Goal: Find specific page/section: Find specific page/section

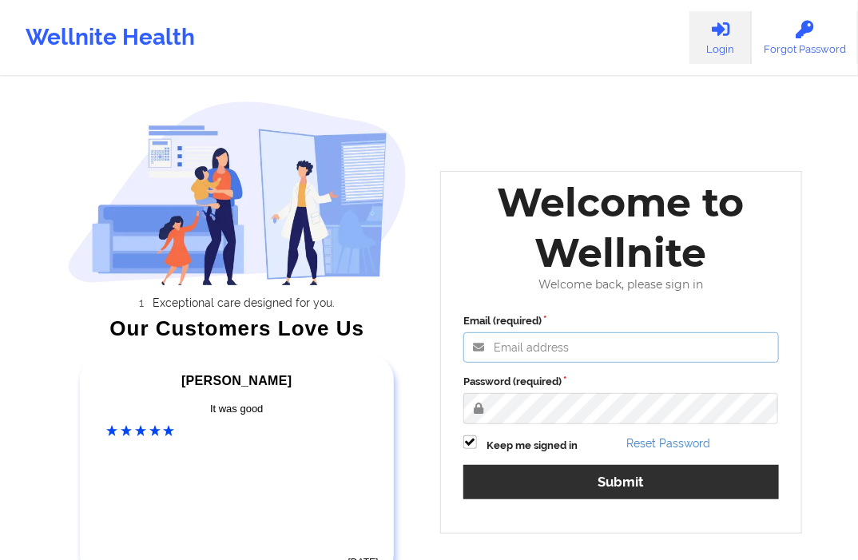
type input "shamen.sanico@wellnite.com"
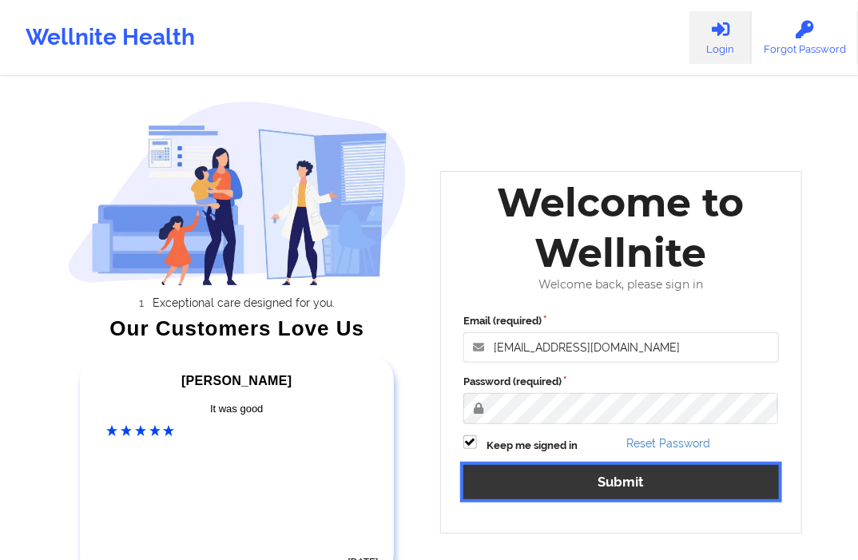
click at [545, 491] on button "Submit" at bounding box center [621, 482] width 316 height 34
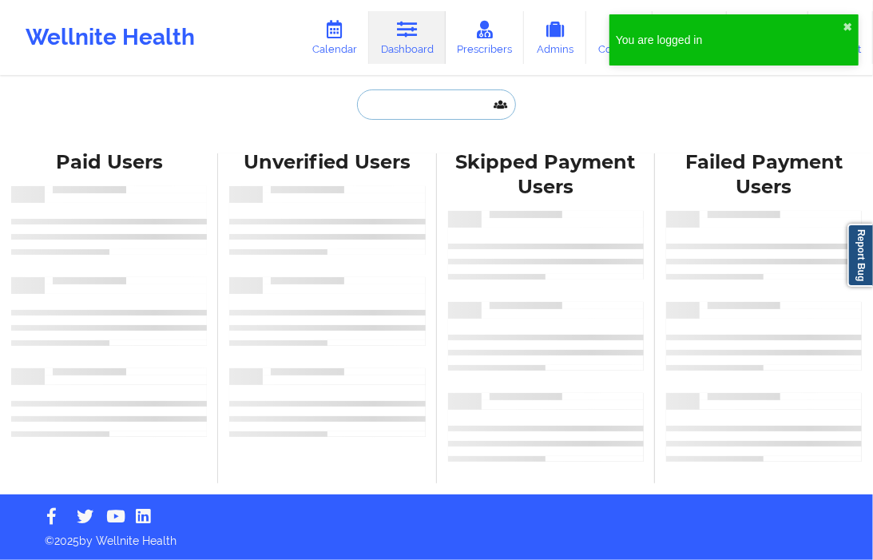
click at [397, 108] on input "text" at bounding box center [436, 104] width 158 height 30
click at [394, 107] on input "text" at bounding box center [436, 104] width 158 height 30
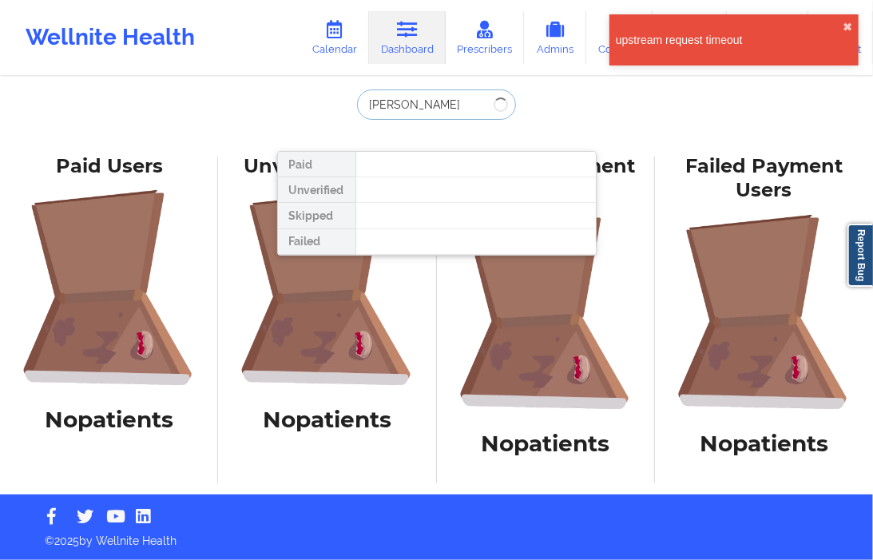
type input "derrek"
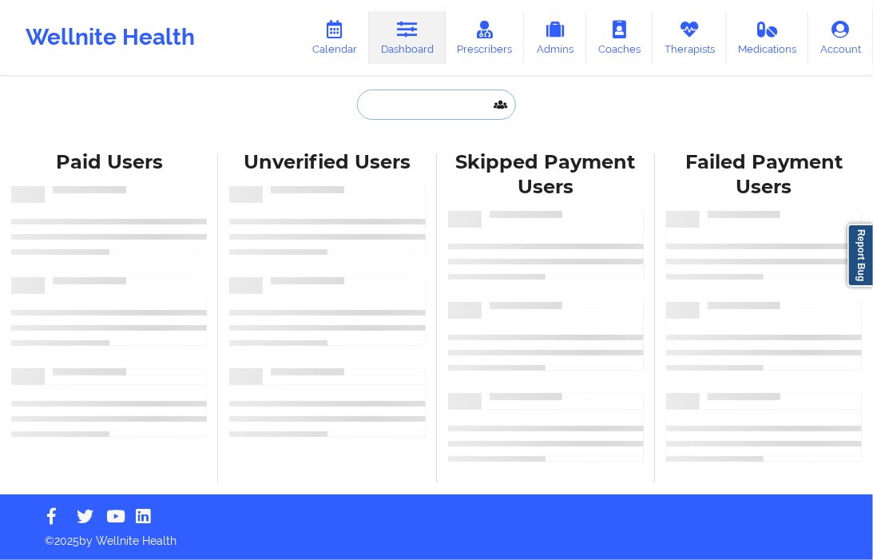
click at [409, 113] on input "text" at bounding box center [436, 104] width 158 height 30
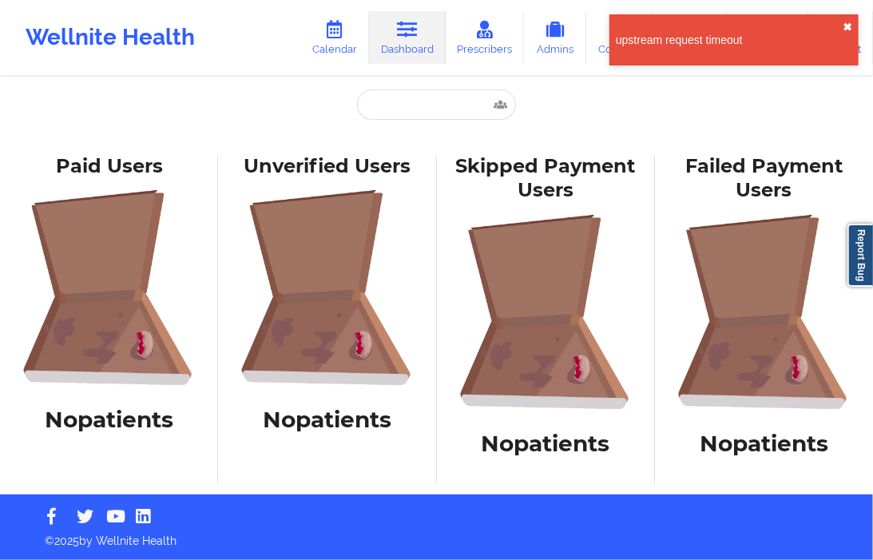
click at [851, 24] on button "✖︎" at bounding box center [848, 27] width 10 height 13
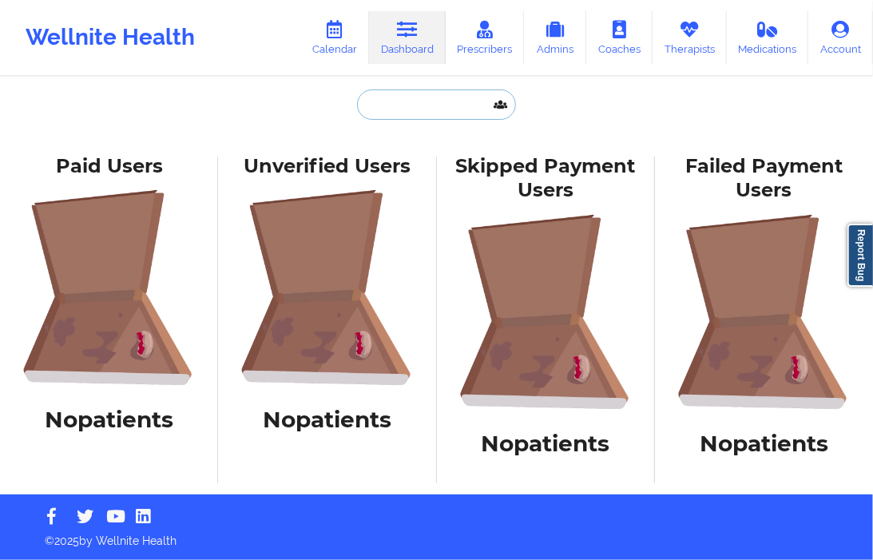
click at [371, 101] on input "text" at bounding box center [436, 104] width 158 height 30
click at [427, 98] on input "text" at bounding box center [436, 104] width 158 height 30
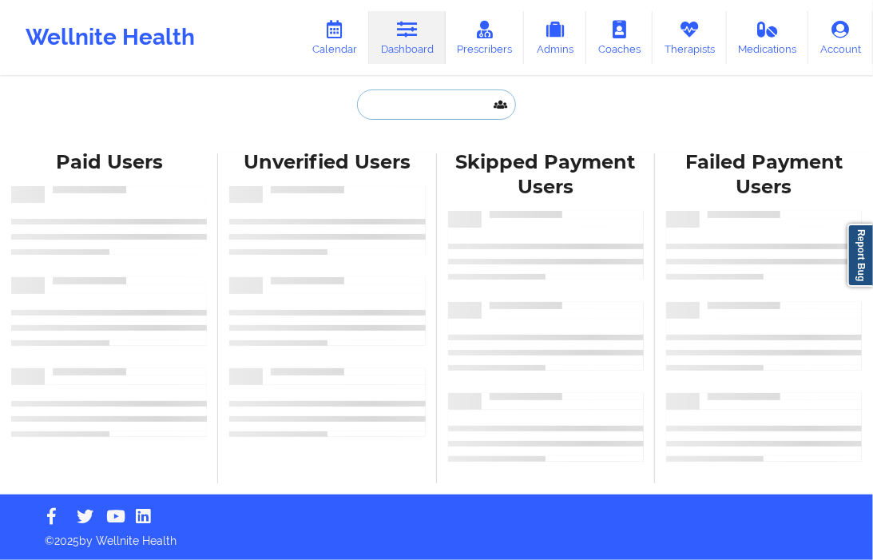
click at [395, 105] on input "text" at bounding box center [436, 104] width 158 height 30
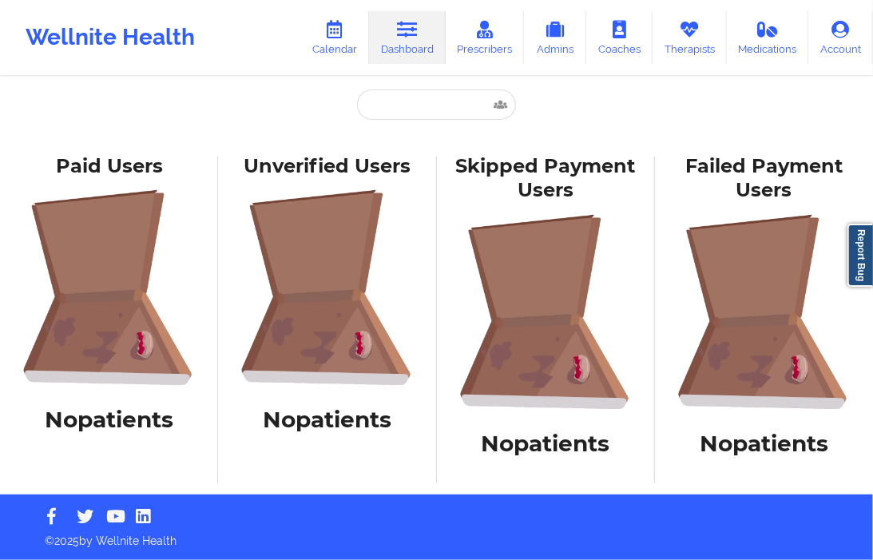
click at [404, 80] on div "Paid Unverified Skipped Failed Paid Users No patients Unverified Users No patie…" at bounding box center [436, 247] width 873 height 495
click at [396, 109] on input "text" at bounding box center [436, 104] width 158 height 30
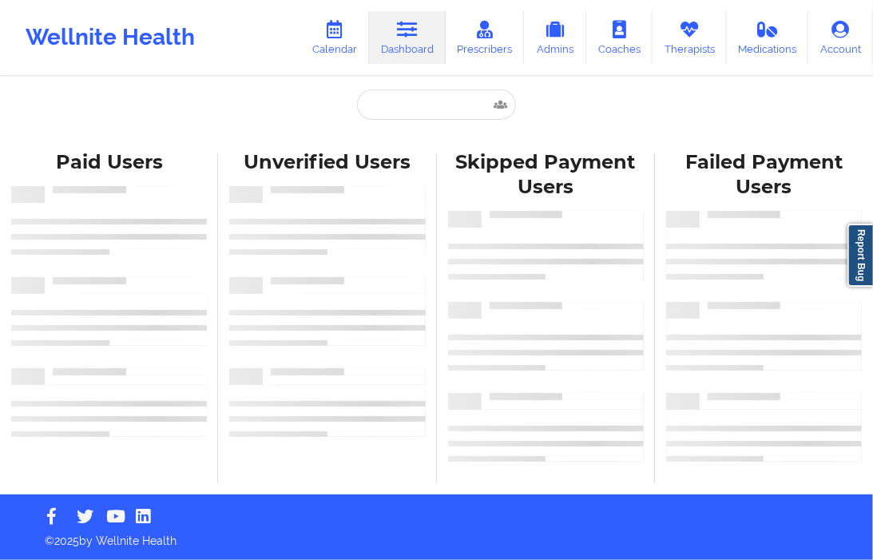
click at [256, 54] on div "Wellnite Health Calendar Dashboard Prescribers Admins Coaches Therapists Medica…" at bounding box center [436, 38] width 873 height 64
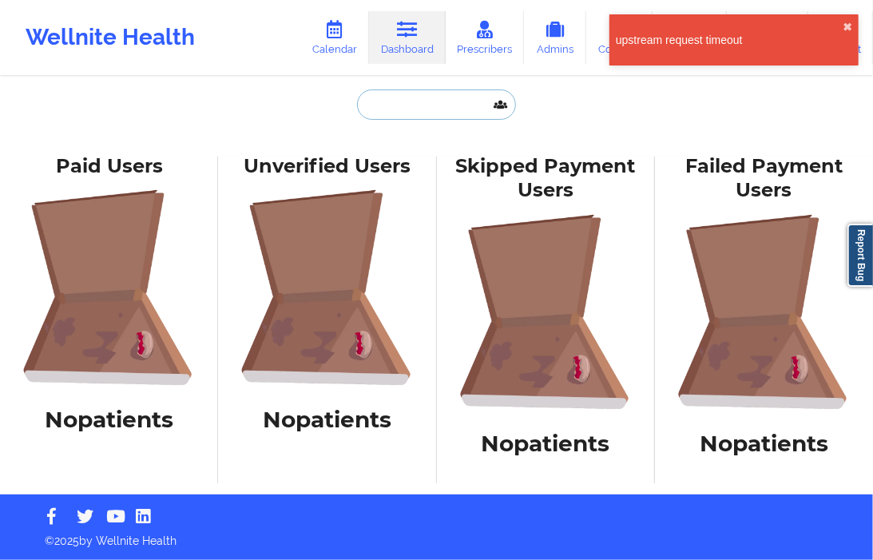
click at [412, 106] on input "text" at bounding box center [436, 104] width 158 height 30
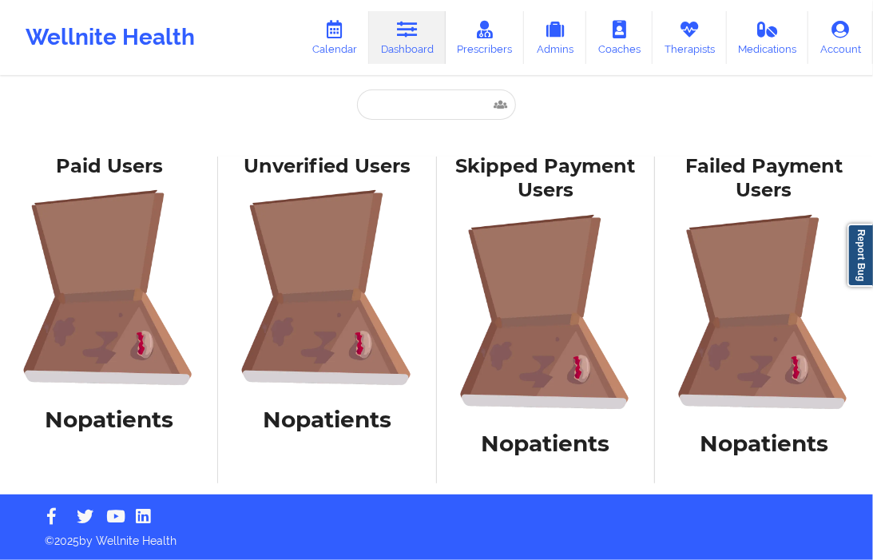
click at [399, 123] on div "Paid Unverified Skipped Failed" at bounding box center [437, 117] width 320 height 56
click at [409, 102] on input "text" at bounding box center [436, 104] width 158 height 30
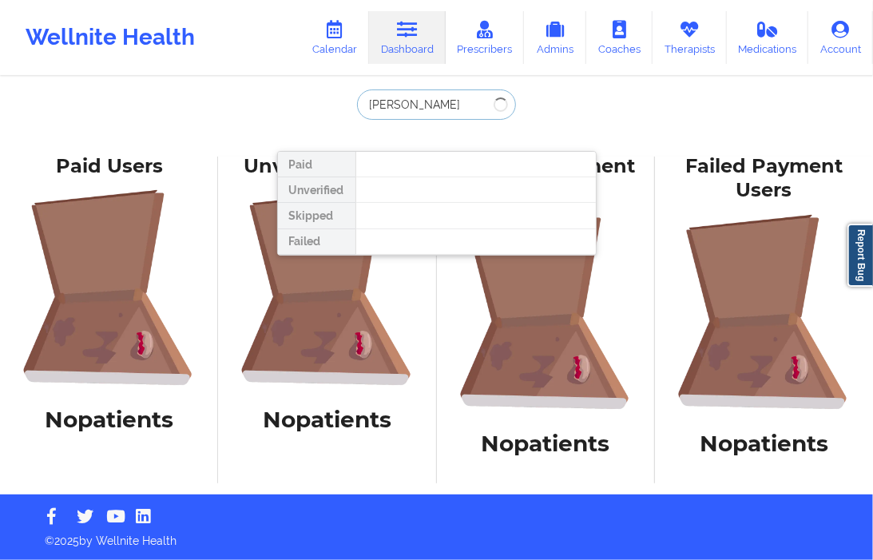
type input "shephard"
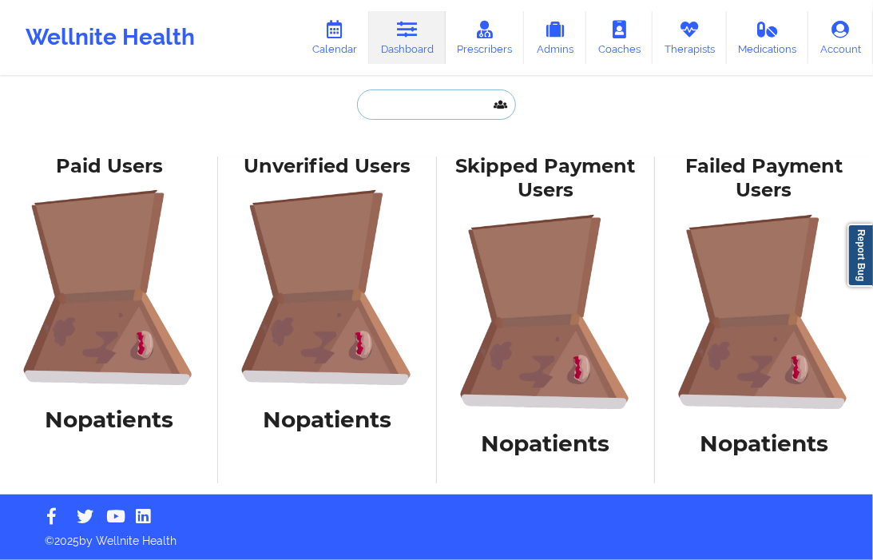
click at [438, 116] on input "text" at bounding box center [436, 104] width 158 height 30
type input "q"
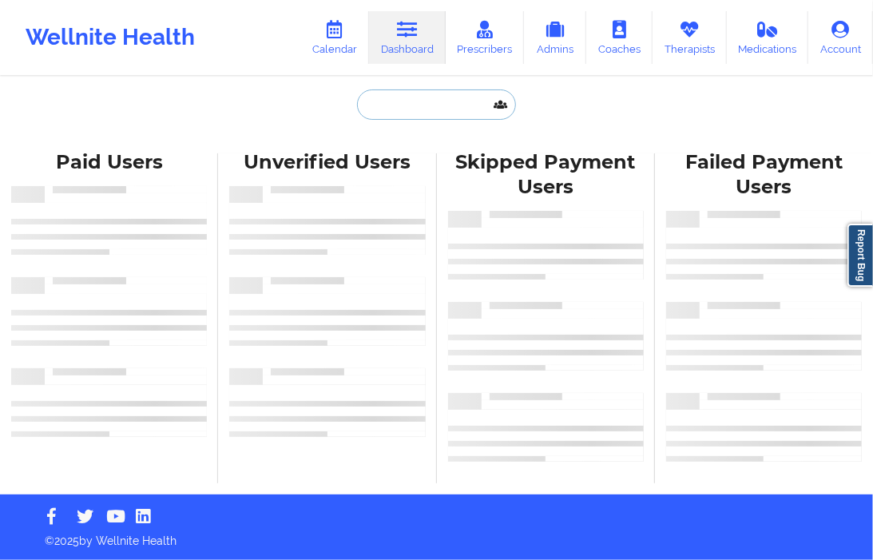
click at [370, 105] on input "text" at bounding box center [436, 104] width 158 height 30
type input "s"
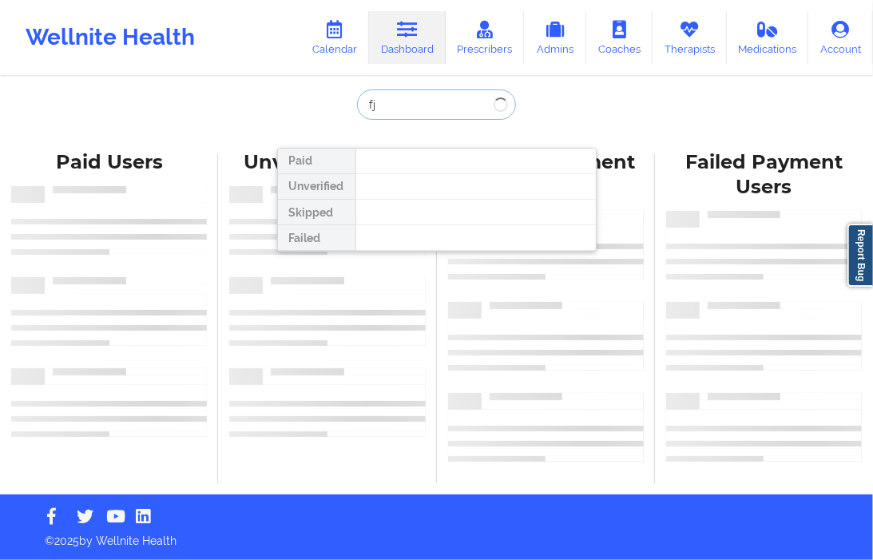
type input "f"
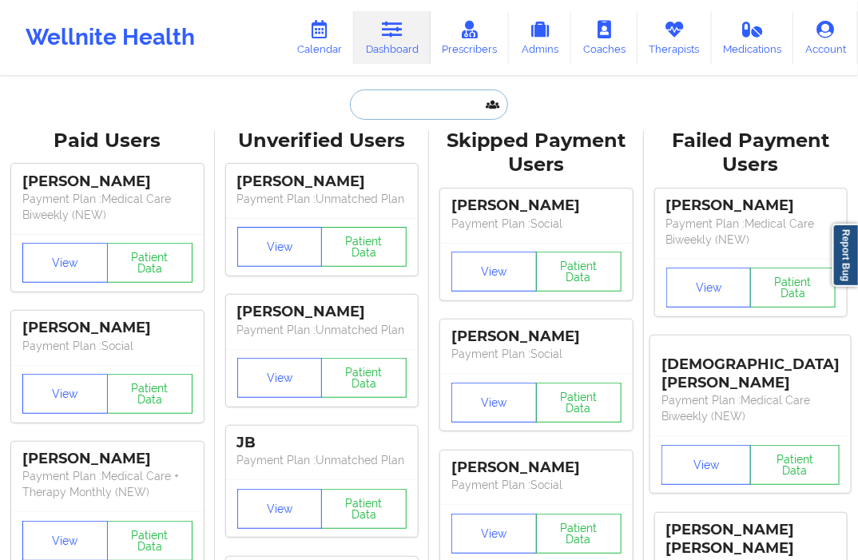
click at [379, 99] on input "text" at bounding box center [429, 104] width 158 height 30
paste input "[PERSON_NAME]"
type input "[PERSON_NAME]"
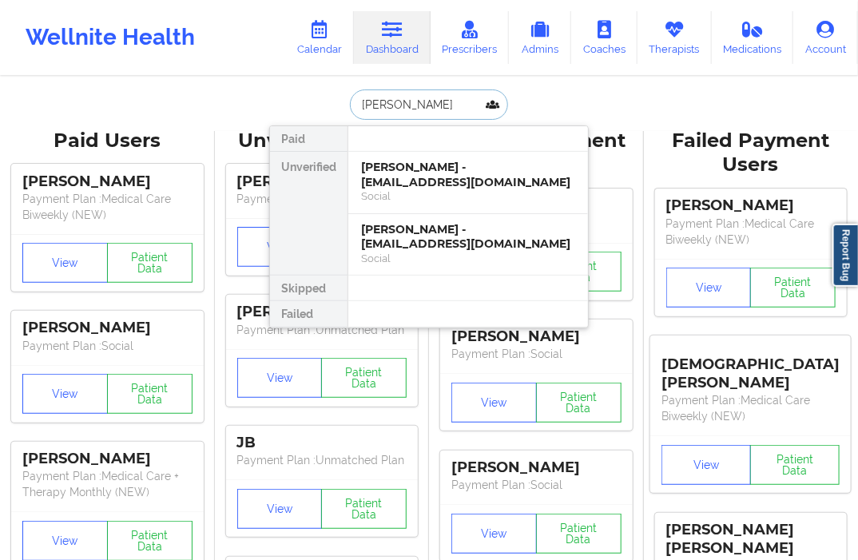
click at [368, 168] on div "[PERSON_NAME] - [EMAIL_ADDRESS][DOMAIN_NAME]" at bounding box center [468, 175] width 214 height 30
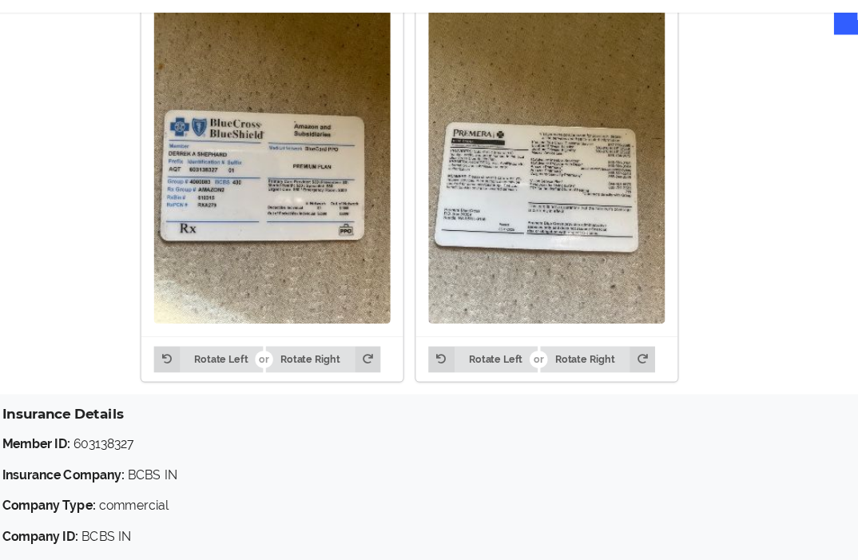
scroll to position [1366, 0]
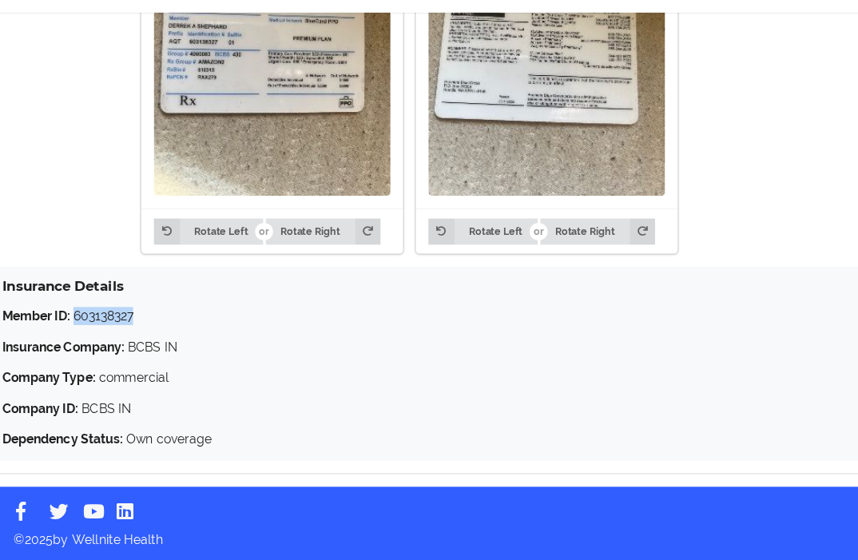
drag, startPoint x: 101, startPoint y: 336, endPoint x: 163, endPoint y: 348, distance: 63.6
click at [163, 348] on p "Member ID: 603138327" at bounding box center [428, 344] width 789 height 16
click at [201, 357] on div "Member ID: 603138327 Insurance Company: BCBS IN Company Type: commercial Compan…" at bounding box center [428, 398] width 789 height 125
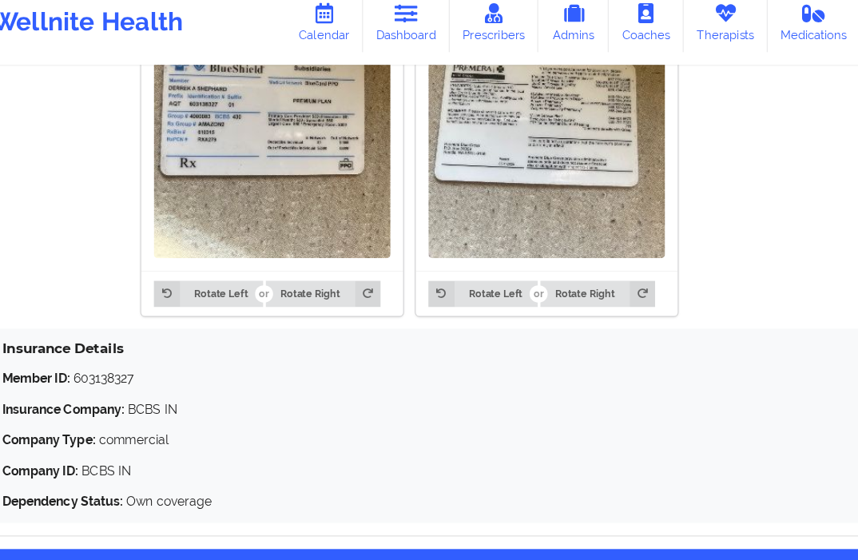
scroll to position [1352, 0]
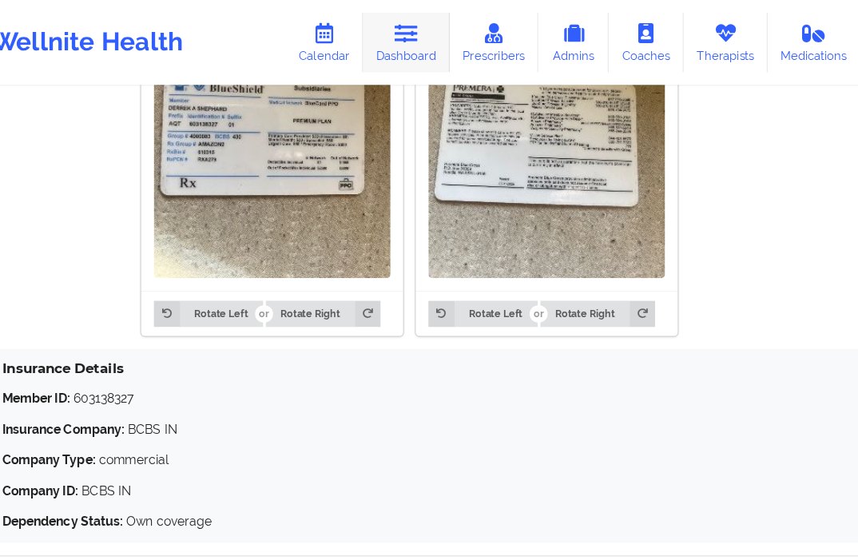
click at [391, 38] on link "Dashboard" at bounding box center [392, 37] width 77 height 53
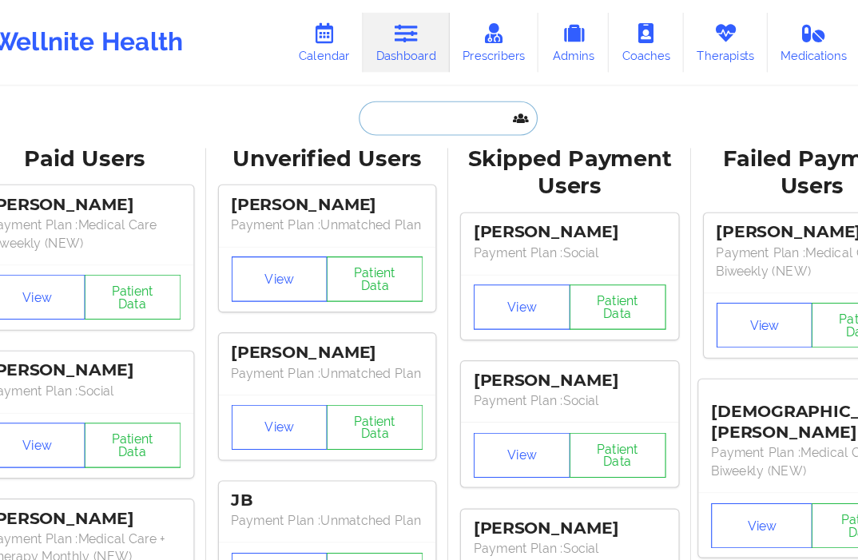
click at [360, 114] on input "text" at bounding box center [429, 104] width 158 height 30
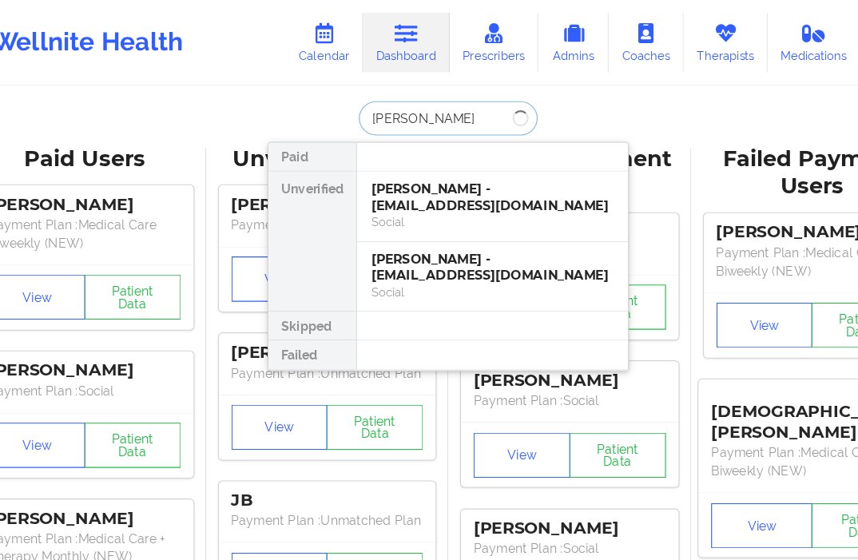
type input "[PERSON_NAME]"
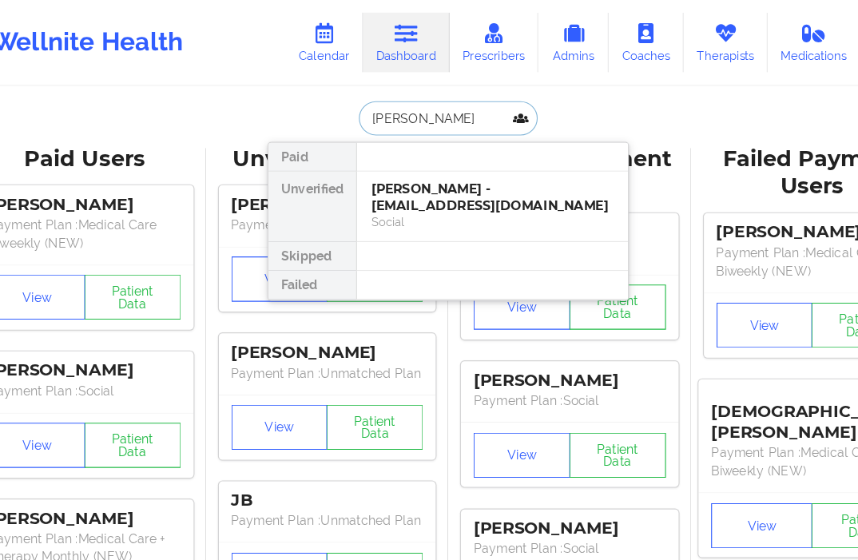
click at [455, 163] on div "[PERSON_NAME] - [EMAIL_ADDRESS][DOMAIN_NAME]" at bounding box center [468, 175] width 214 height 30
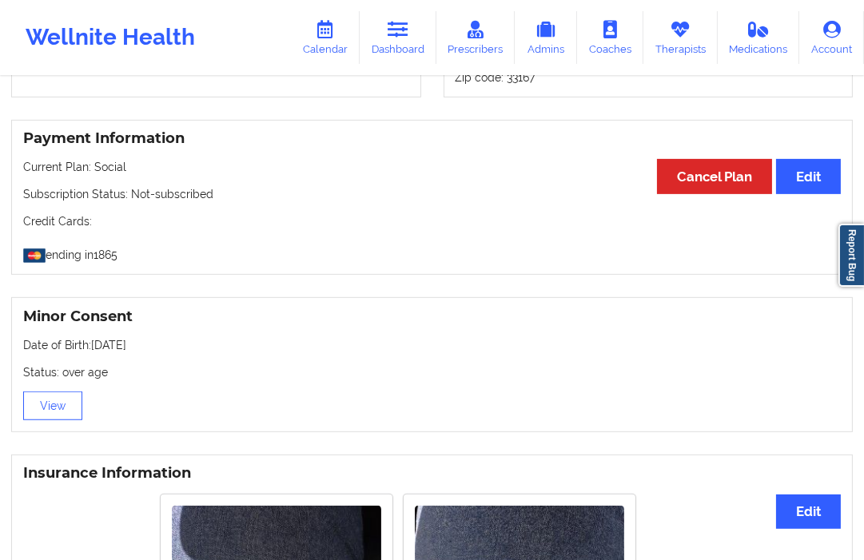
scroll to position [1169, 0]
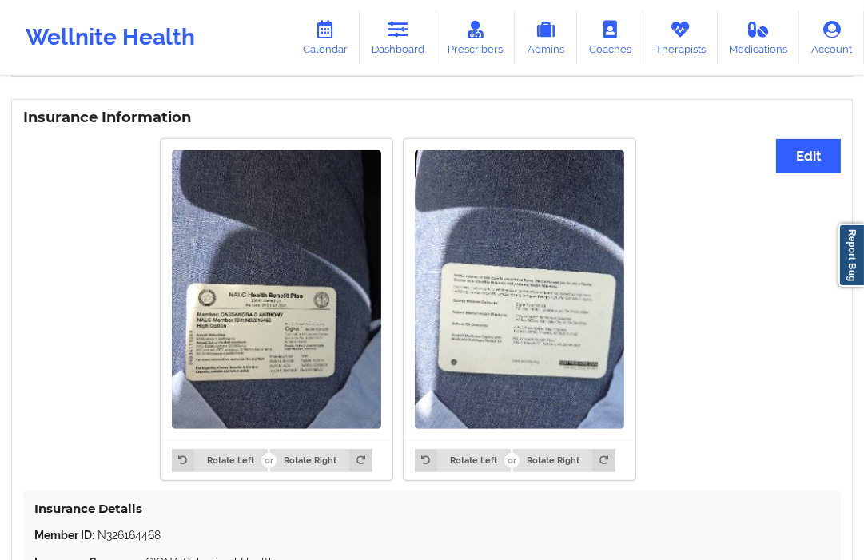
click at [250, 249] on img at bounding box center [276, 289] width 209 height 279
click at [310, 352] on img at bounding box center [276, 289] width 209 height 279
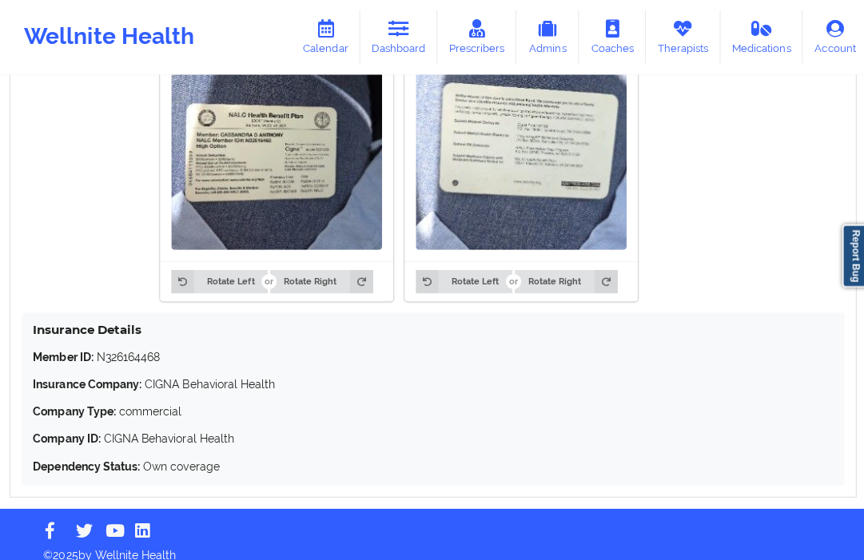
scroll to position [1349, 0]
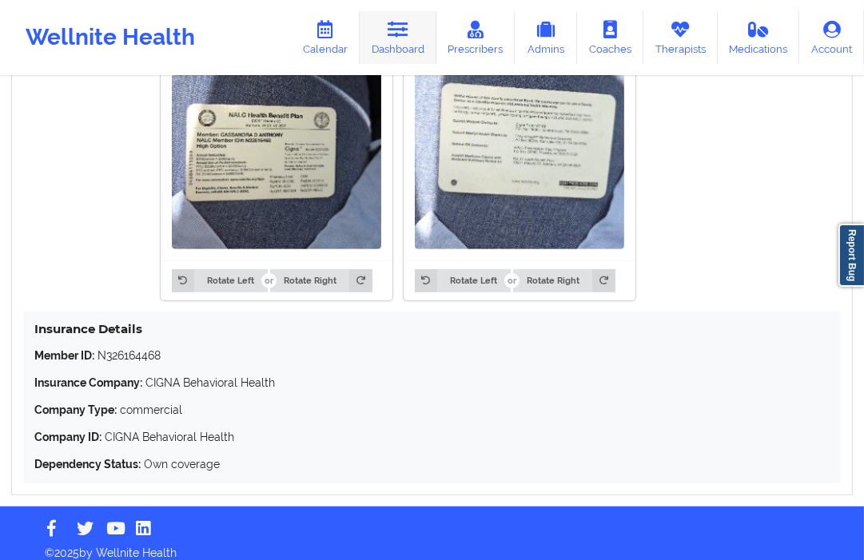
click at [392, 46] on link "Dashboard" at bounding box center [398, 37] width 77 height 53
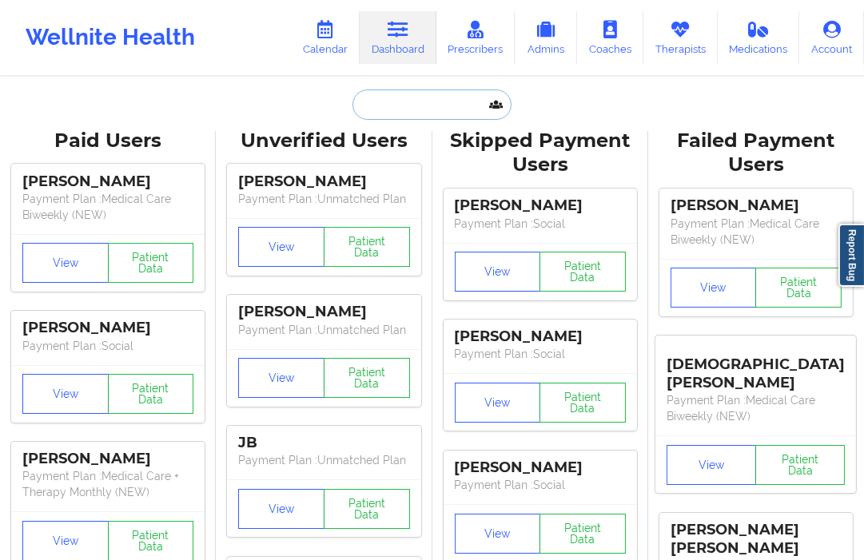
click at [387, 107] on input "text" at bounding box center [431, 104] width 158 height 30
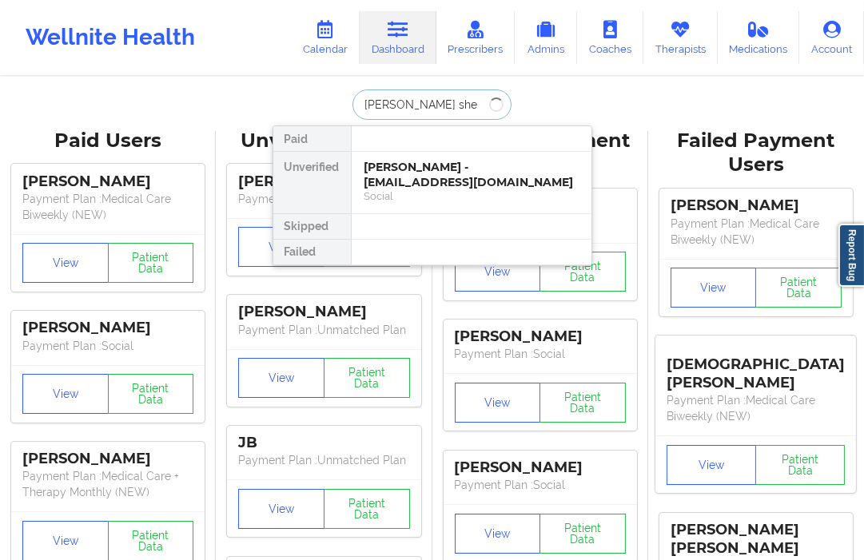
type input "[PERSON_NAME] shep"
click at [430, 160] on div "[PERSON_NAME] - [EMAIL_ADDRESS][DOMAIN_NAME]" at bounding box center [471, 175] width 214 height 30
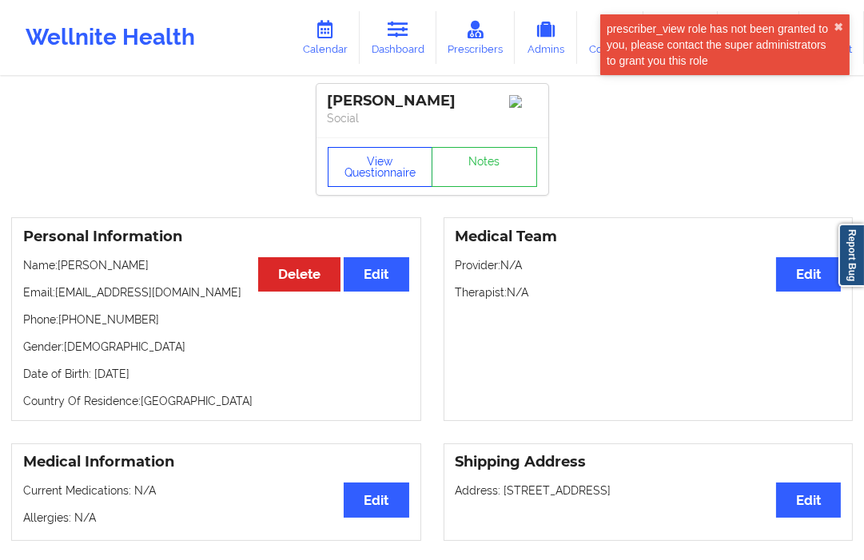
click at [374, 176] on button "View Questionnaire" at bounding box center [380, 167] width 105 height 40
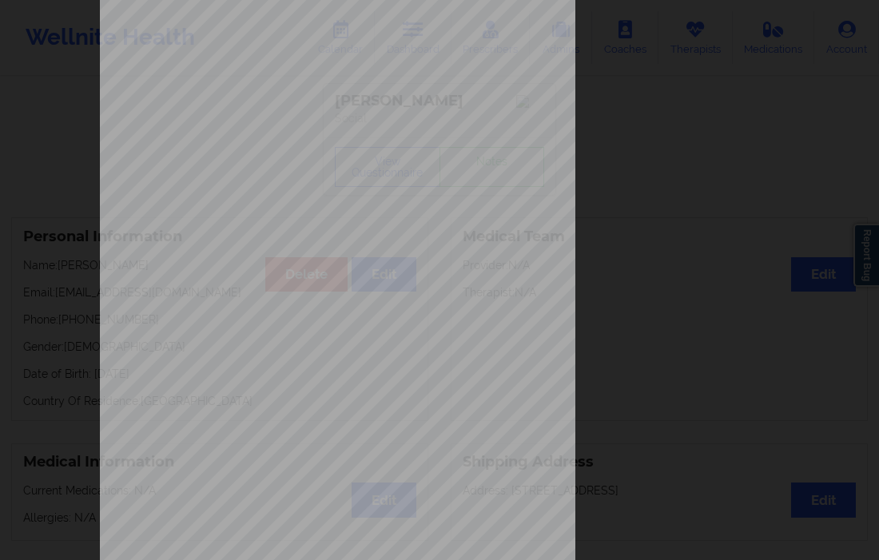
scroll to position [202, 0]
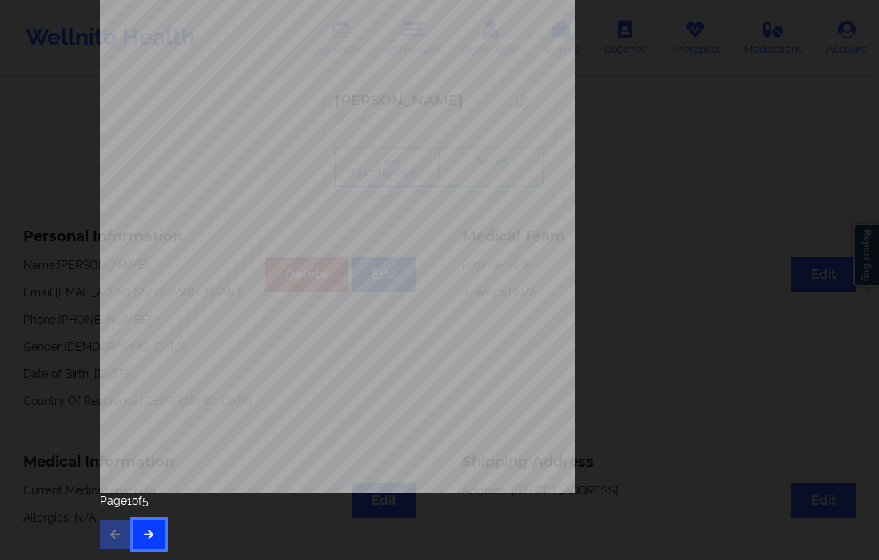
click at [146, 530] on icon "button" at bounding box center [149, 534] width 14 height 10
click at [156, 528] on button "button" at bounding box center [148, 534] width 31 height 29
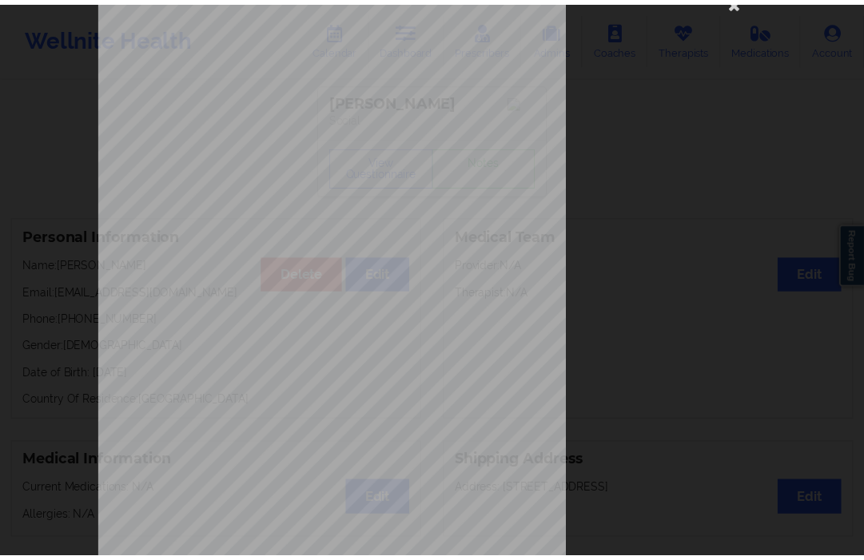
scroll to position [0, 0]
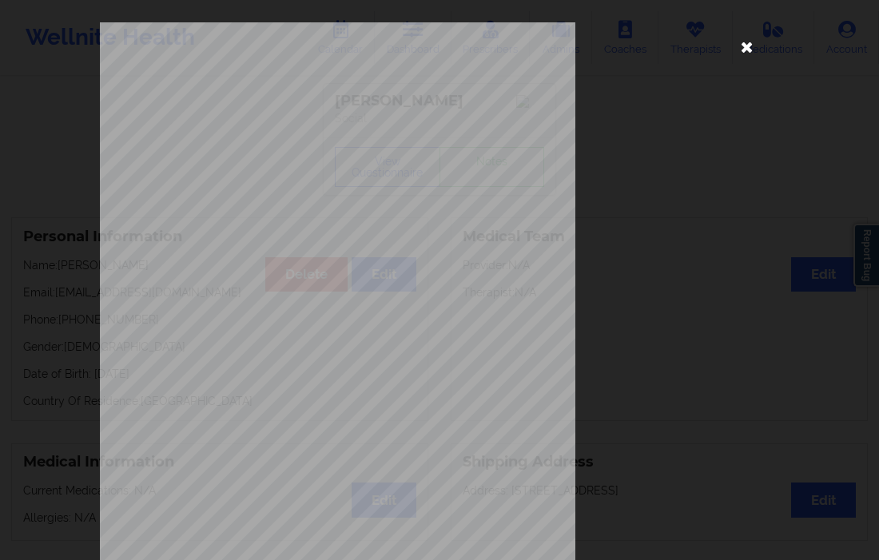
click at [737, 56] on icon at bounding box center [747, 47] width 26 height 26
